Goal: Task Accomplishment & Management: Use online tool/utility

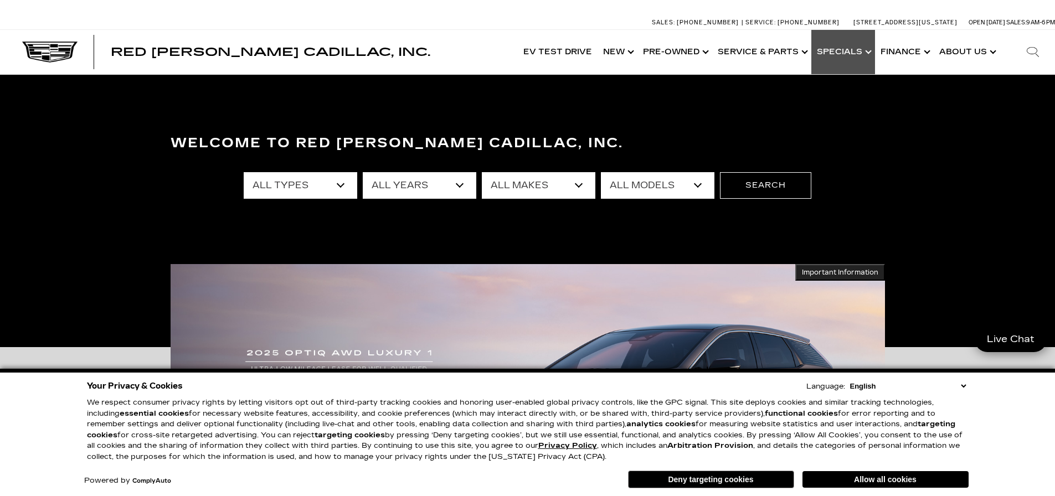
click at [850, 56] on link "Show Specials" at bounding box center [843, 52] width 64 height 44
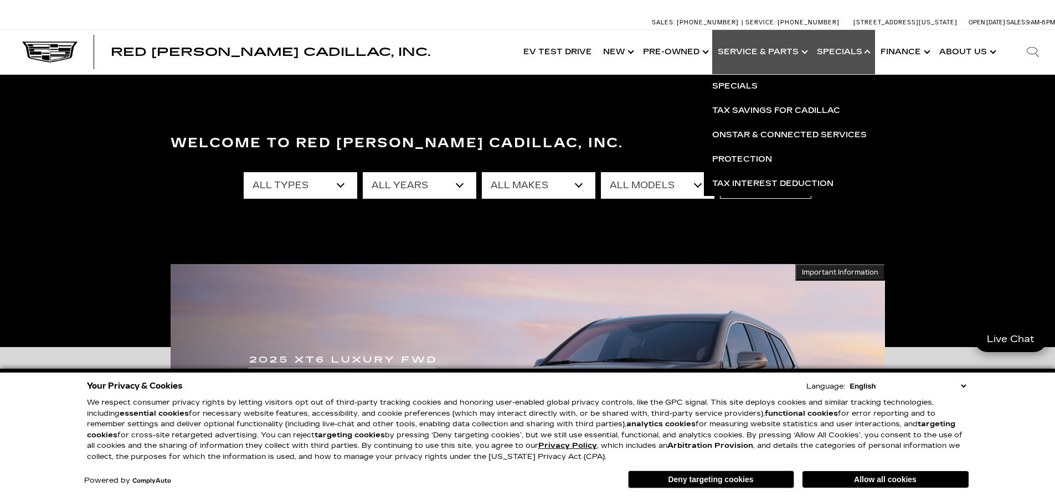
click at [807, 53] on link "Show Service & Parts" at bounding box center [761, 52] width 99 height 44
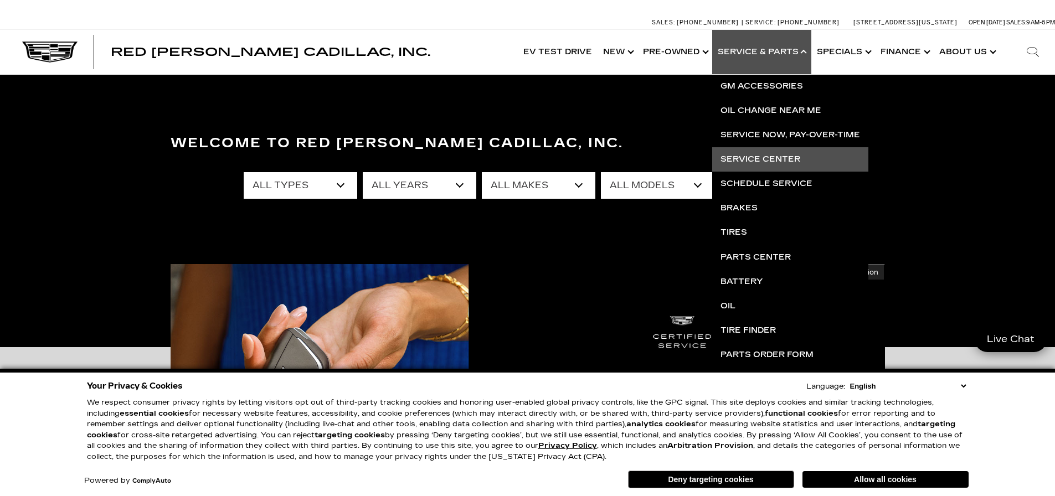
click at [744, 160] on link "Service Center" at bounding box center [790, 159] width 156 height 24
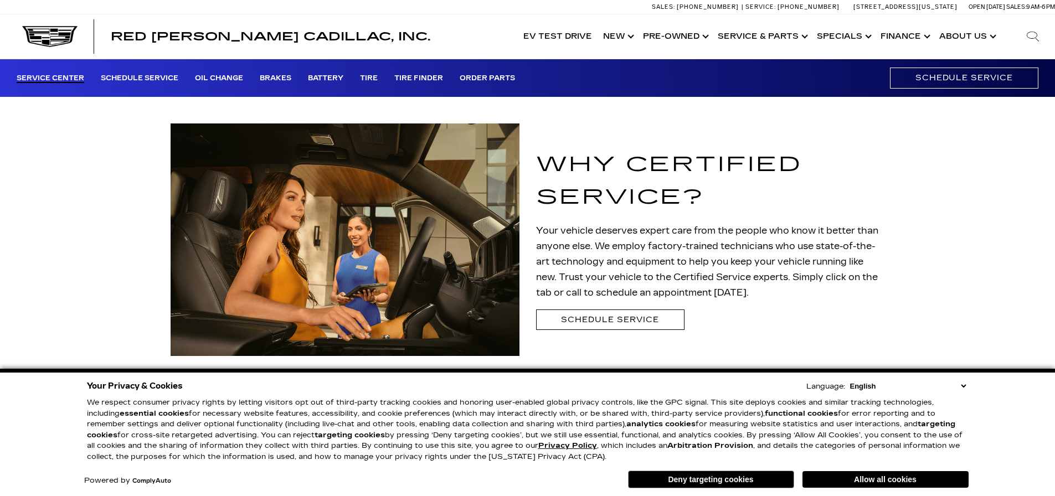
click at [840, 479] on button "Allow all cookies" at bounding box center [886, 479] width 166 height 17
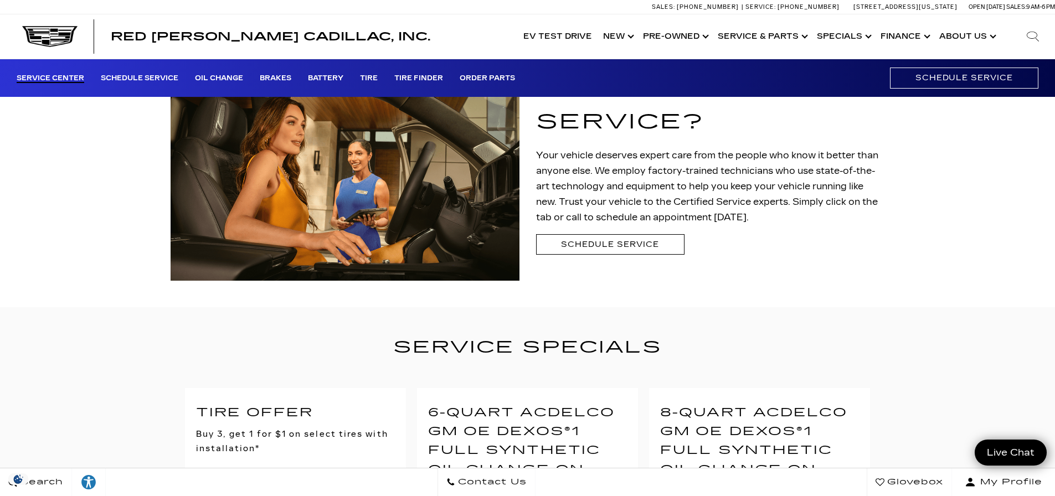
scroll to position [55, 0]
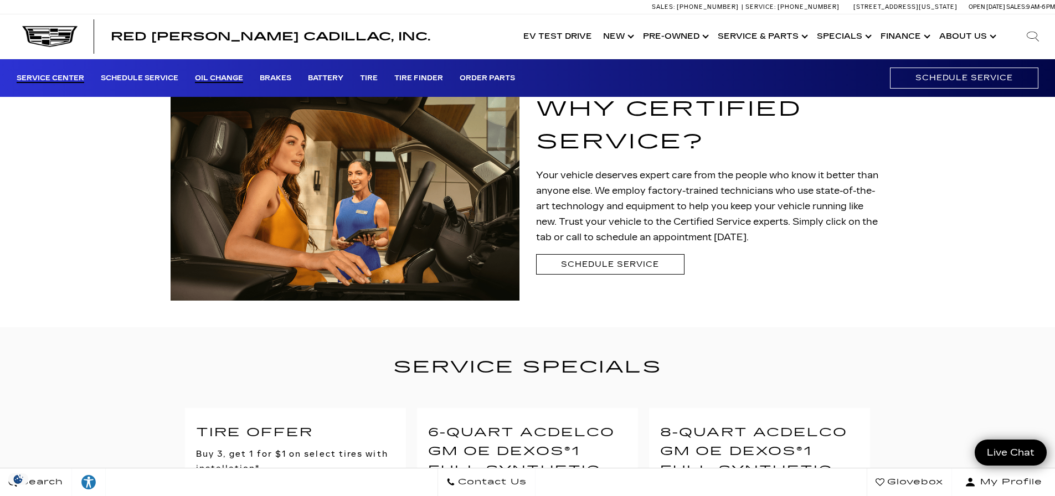
click at [215, 80] on link "Oil Change" at bounding box center [219, 78] width 48 height 9
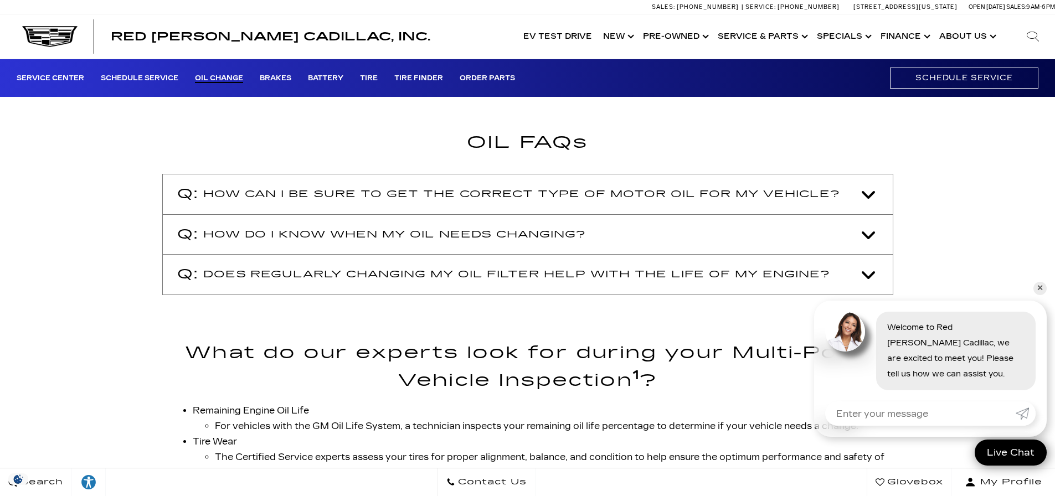
scroll to position [1052, 0]
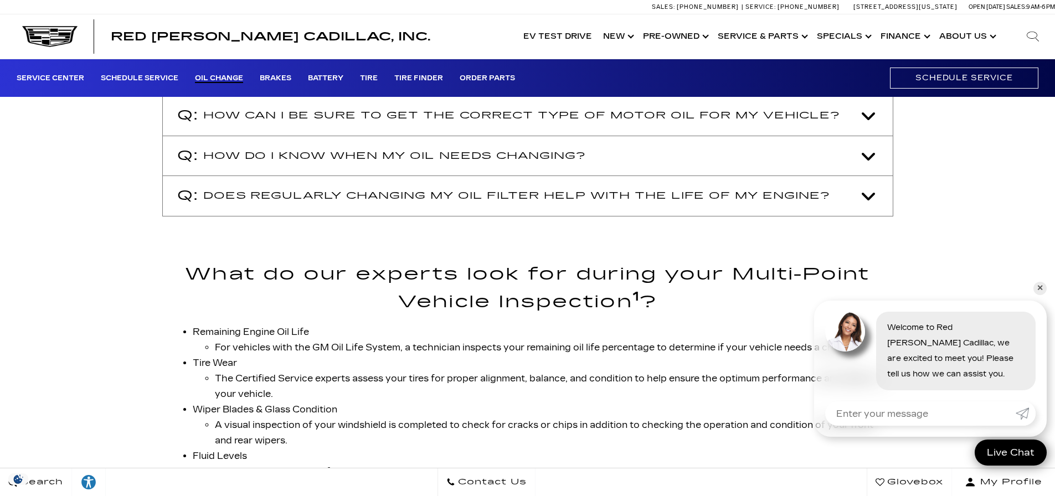
click at [1040, 290] on link "✕" at bounding box center [1040, 288] width 13 height 13
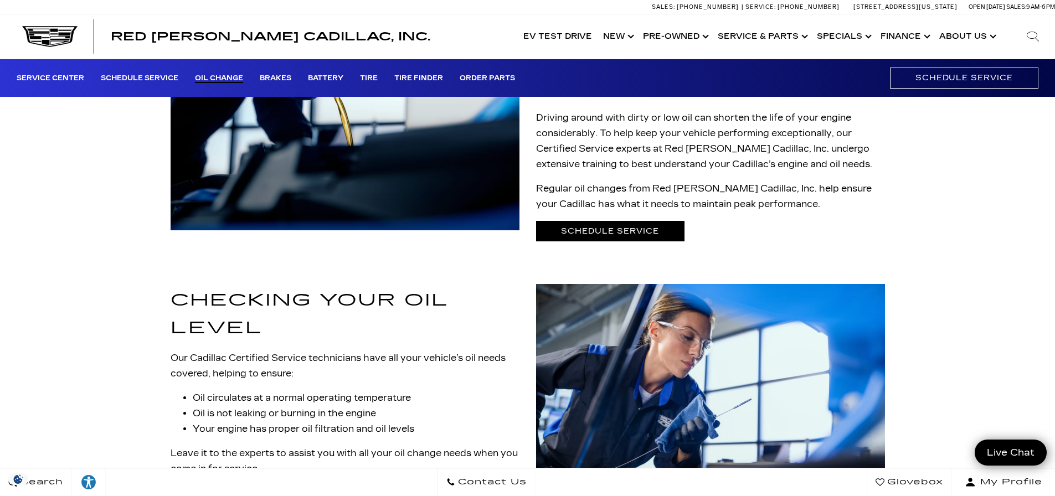
scroll to position [0, 0]
